Goal: Information Seeking & Learning: Learn about a topic

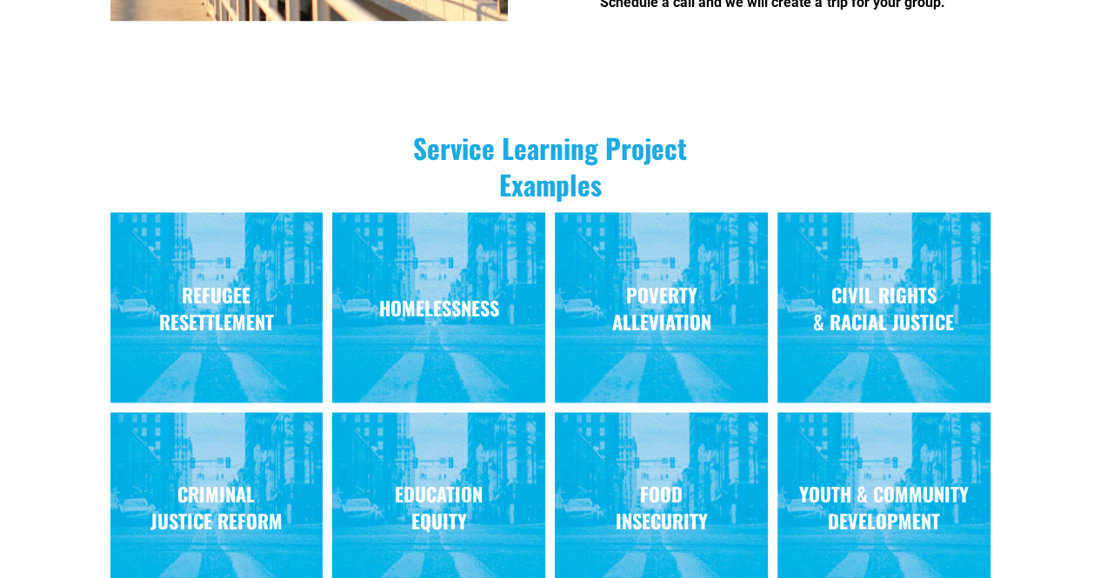
scroll to position [1393, 0]
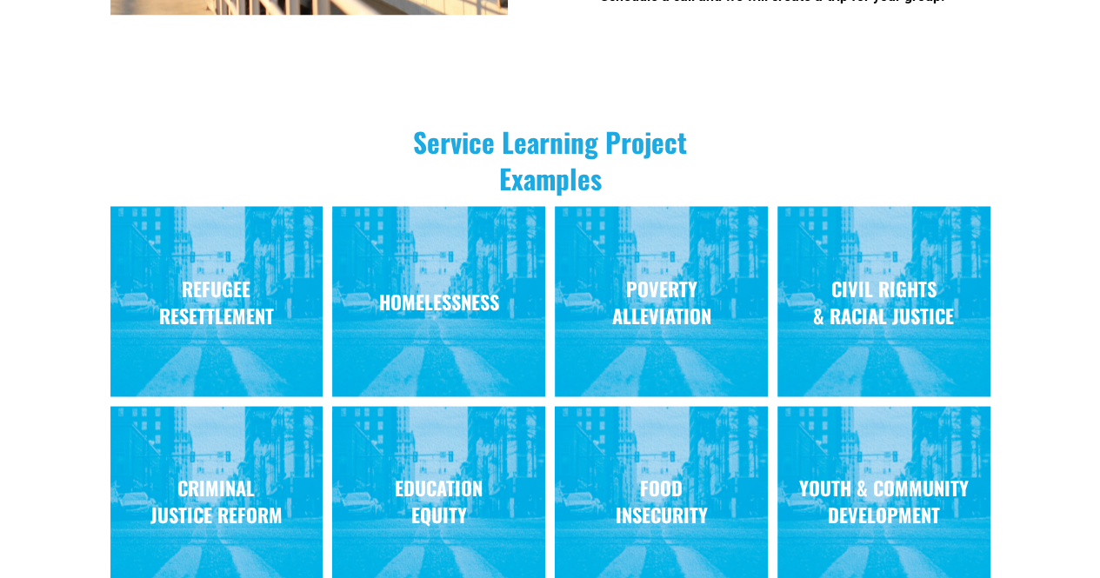
click at [887, 274] on strong "CIVIL RIGHTS & RACIAL JUSTICE" at bounding box center [883, 301] width 141 height 54
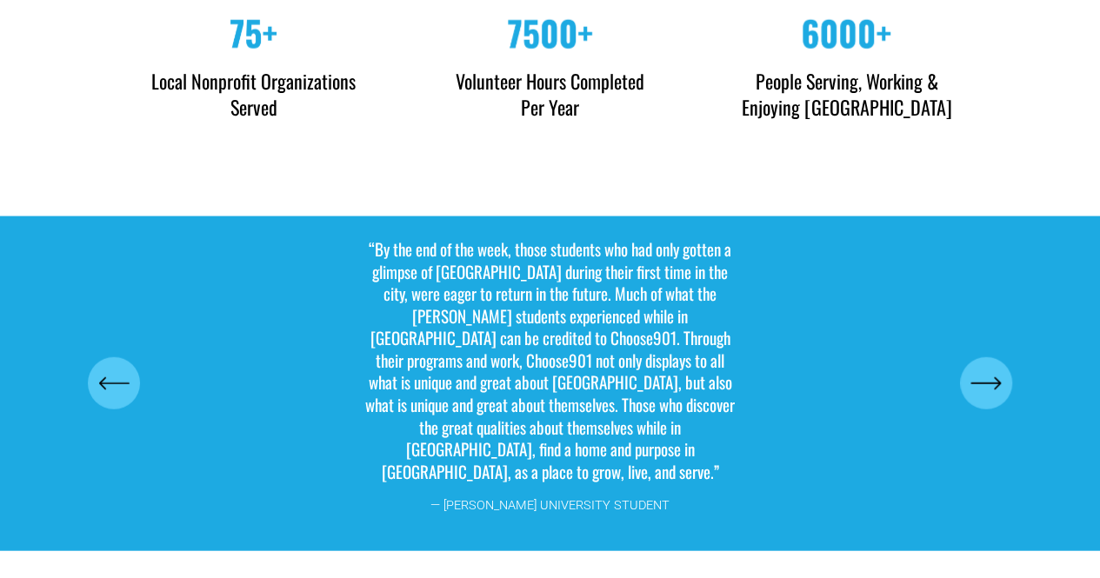
scroll to position [5542, 0]
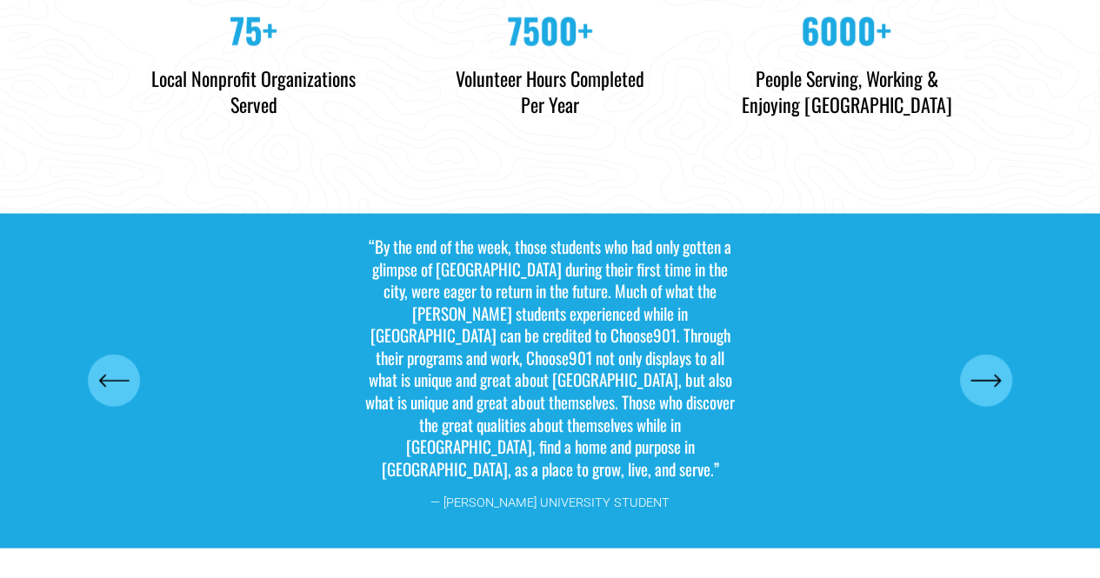
click at [985, 365] on icon "\a \a \a Next\a \a" at bounding box center [985, 380] width 31 height 31
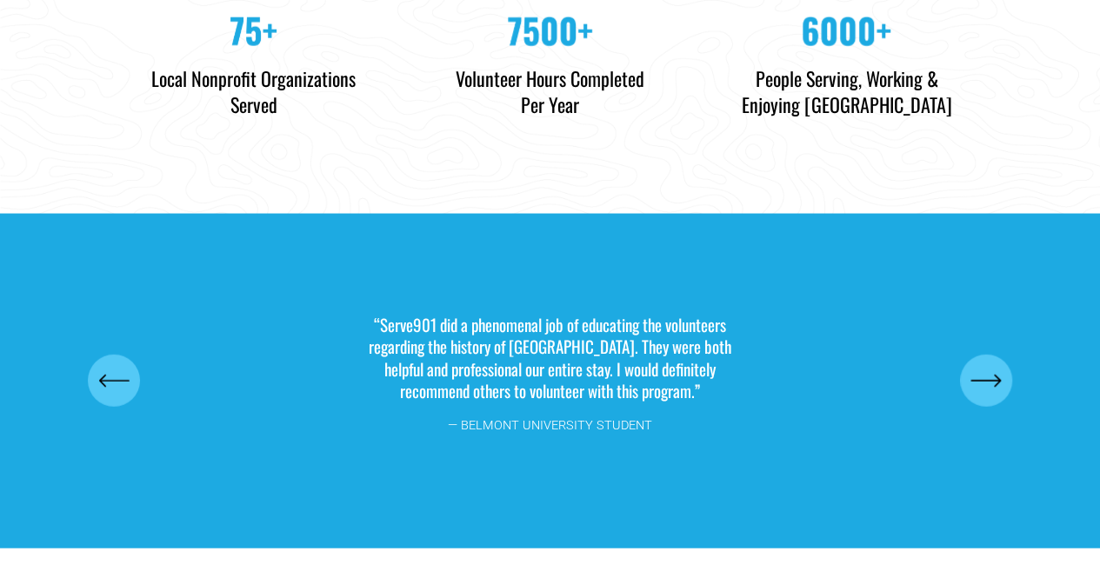
click at [985, 365] on icon "\a \a \a Next\a \a" at bounding box center [985, 380] width 31 height 31
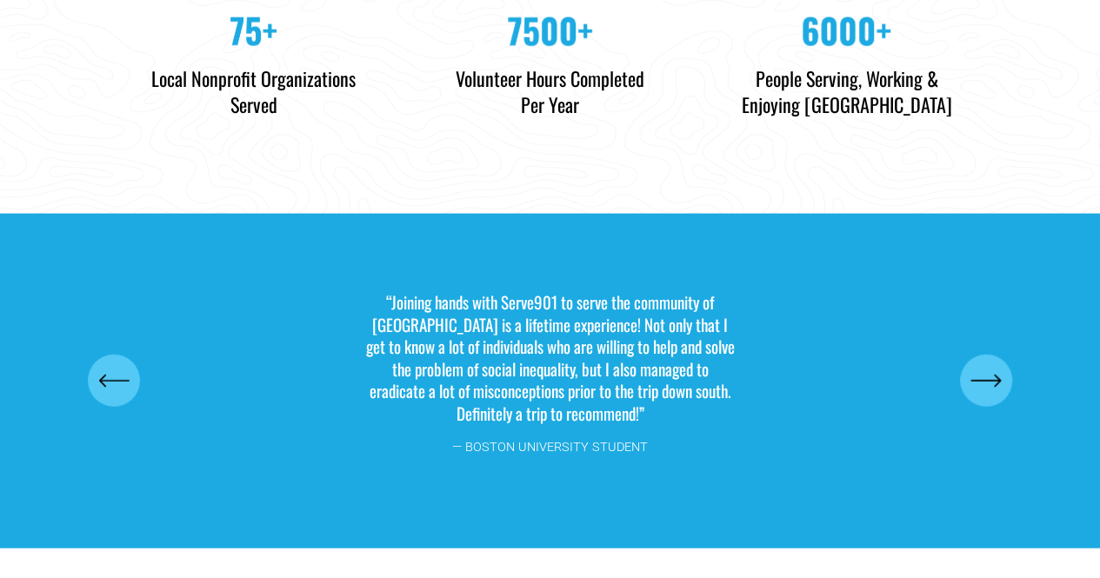
click at [97, 373] on div "\a \a Previous\a \a \a" at bounding box center [114, 381] width 52 height 52
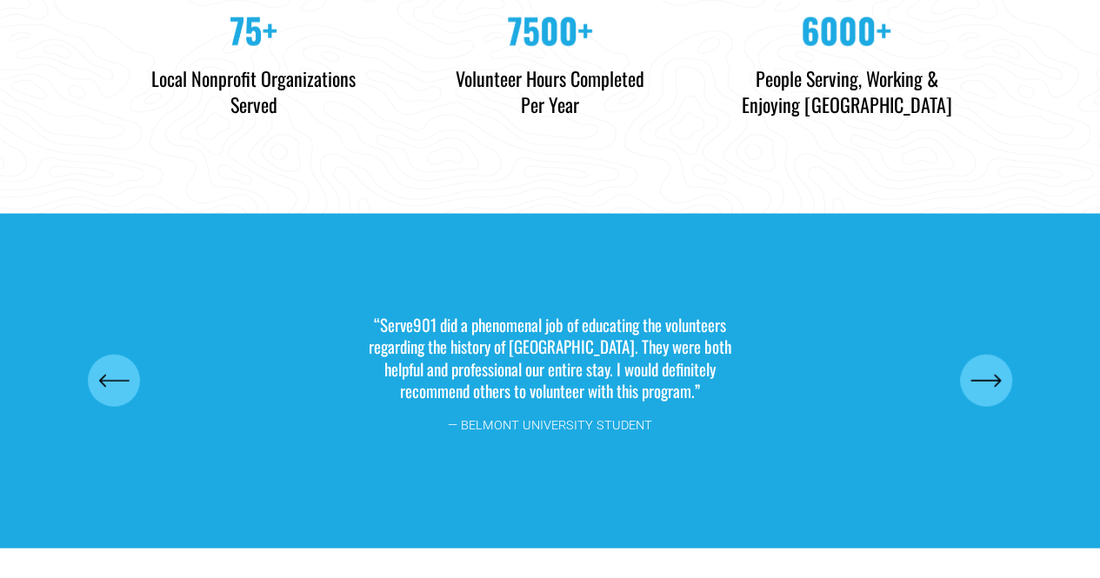
click at [996, 365] on icon "\a \a \a Next\a \a" at bounding box center [985, 380] width 31 height 31
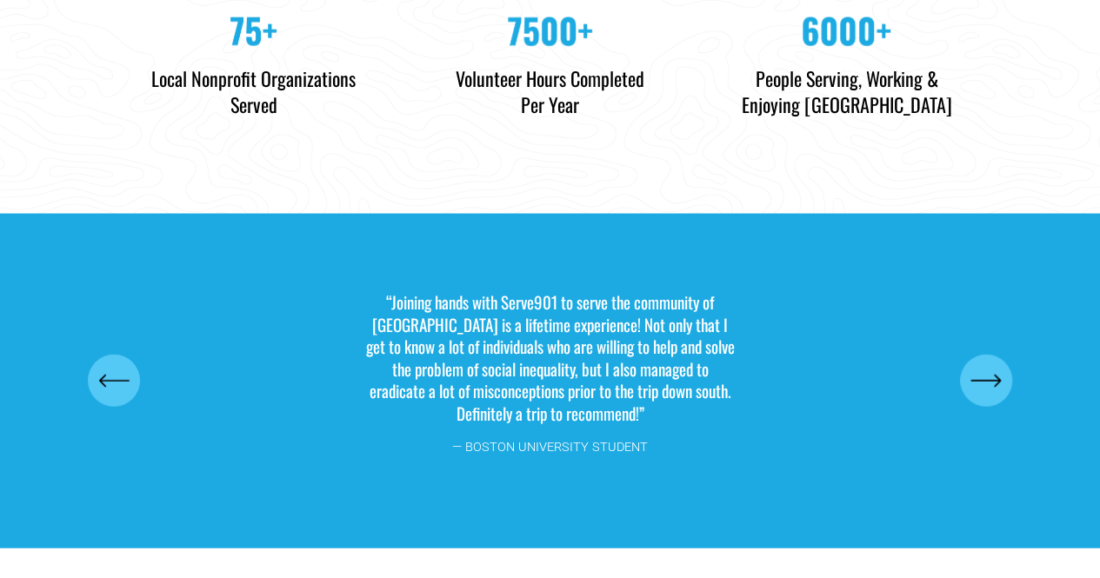
click at [996, 365] on icon "\a \a \a Next\a \a" at bounding box center [985, 380] width 31 height 31
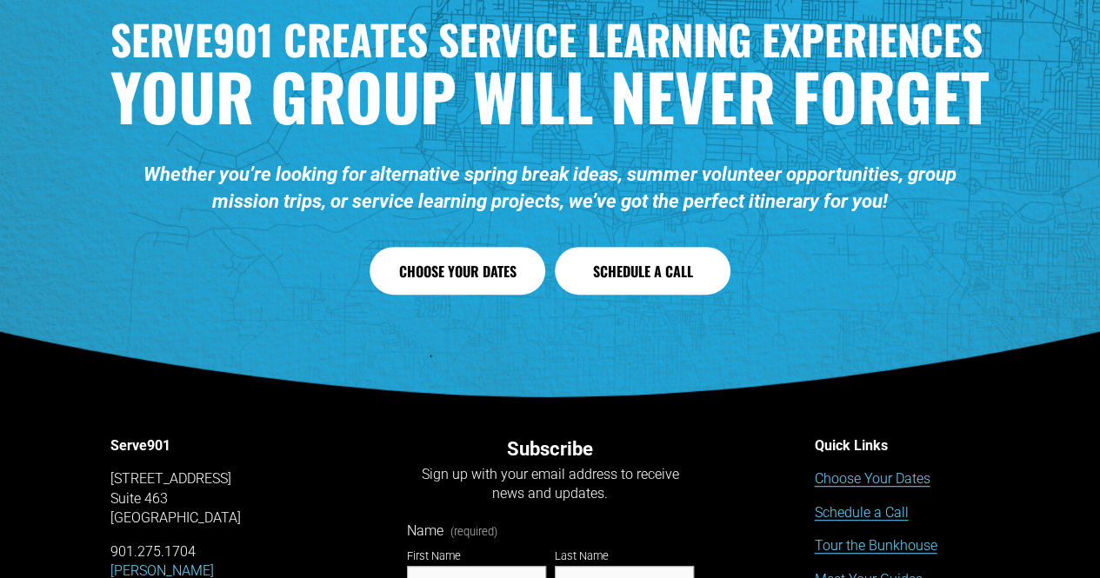
scroll to position [6888, 0]
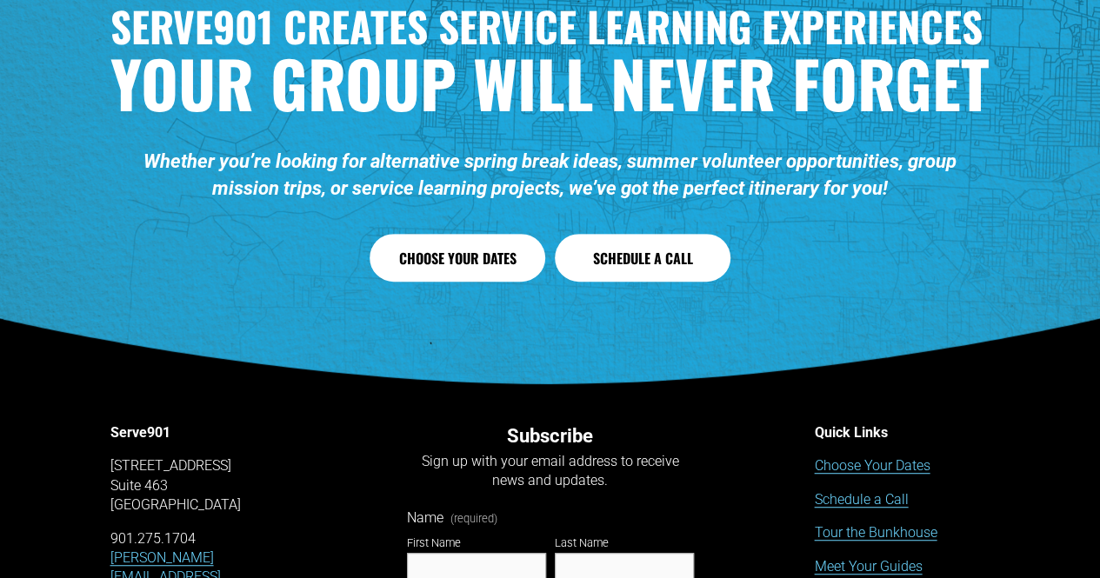
click at [899, 523] on link "Tour the Bunkhouse" at bounding box center [875, 532] width 123 height 19
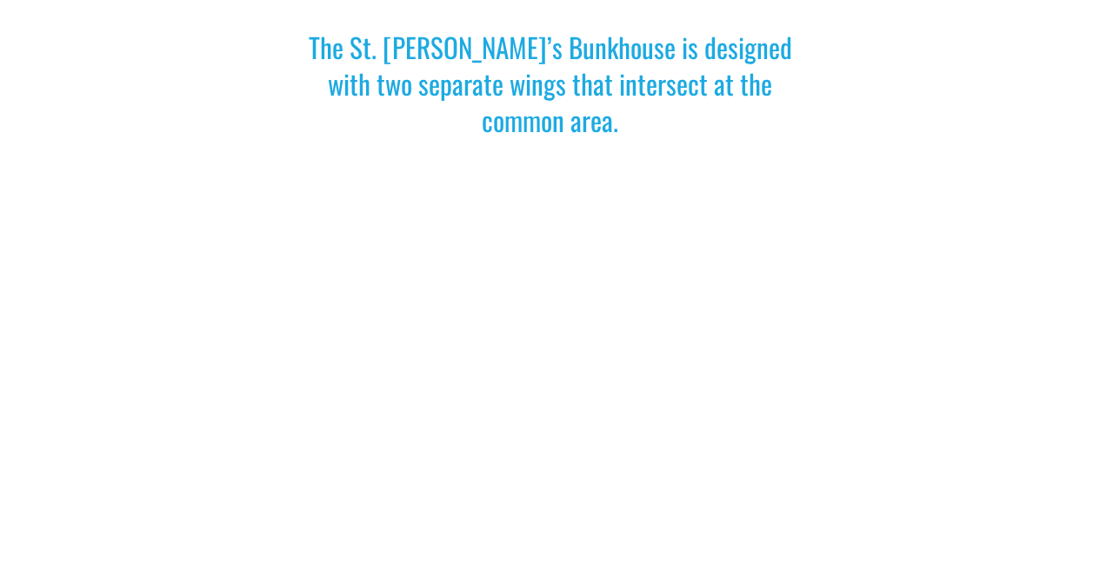
scroll to position [897, 0]
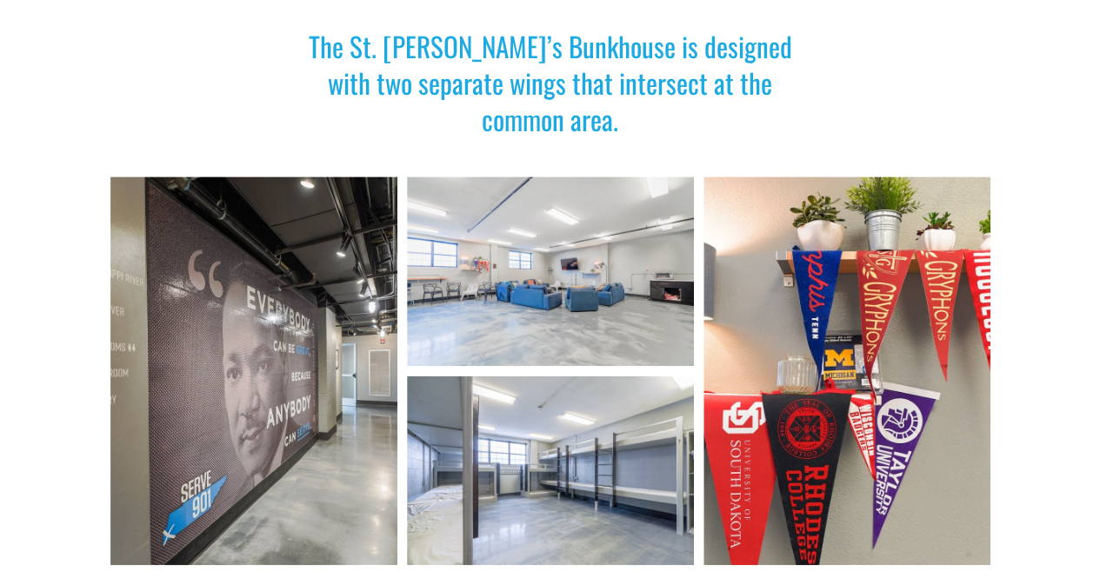
click at [214, 439] on div at bounding box center [253, 370] width 287 height 389
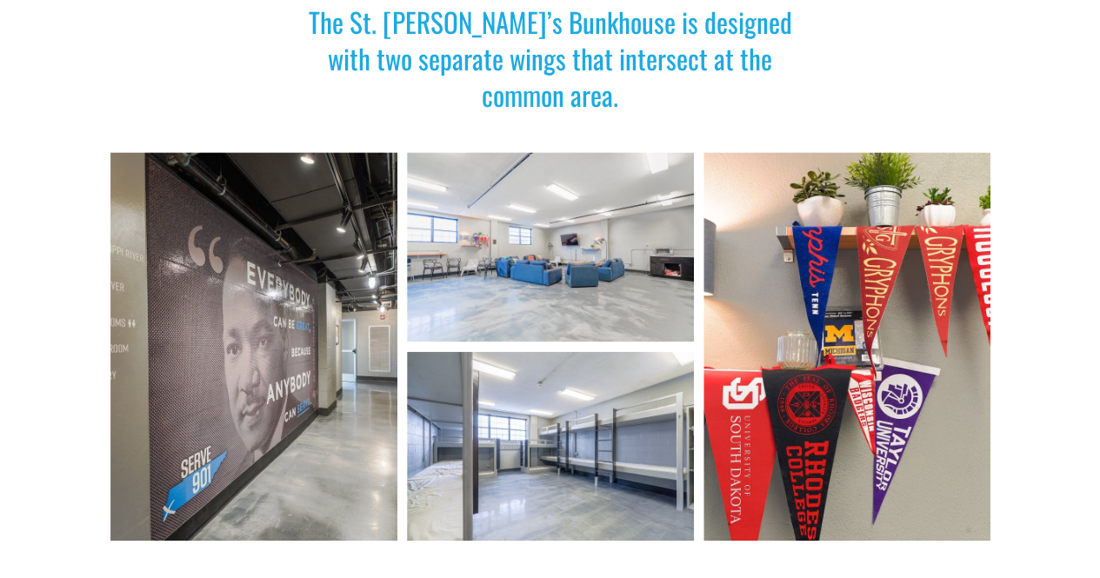
scroll to position [356, 0]
